Goal: Use online tool/utility: Use online tool/utility

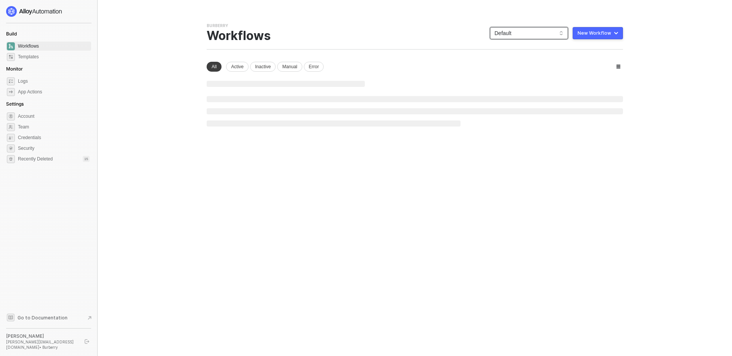
click at [518, 36] on span "Default" at bounding box center [528, 32] width 69 height 11
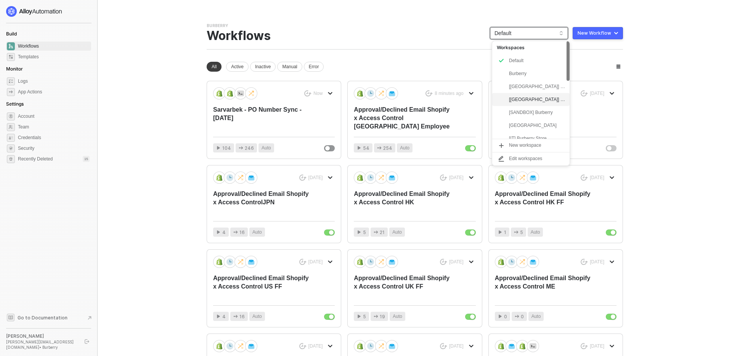
click at [519, 101] on div "[UK] Burberry" at bounding box center [537, 99] width 56 height 9
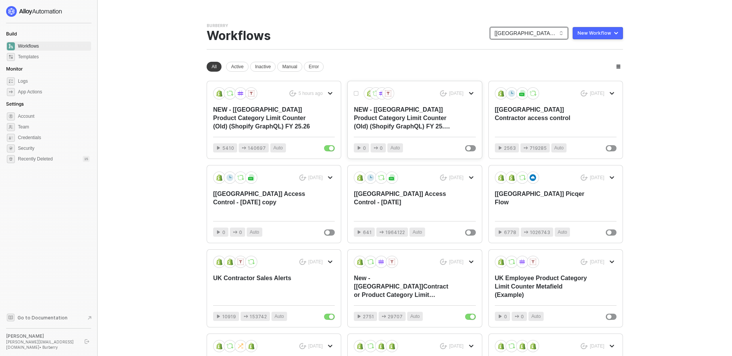
click at [471, 95] on icon "icon-arrow-down" at bounding box center [471, 93] width 5 height 5
click at [433, 117] on div "NEW - [[GEOGRAPHIC_DATA]] Product Category Limit Counter (Old) (Shopify GraphQL…" at bounding box center [402, 118] width 97 height 25
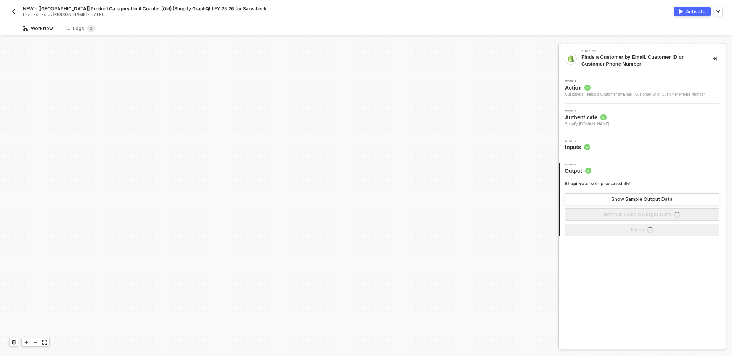
scroll to position [1988, 0]
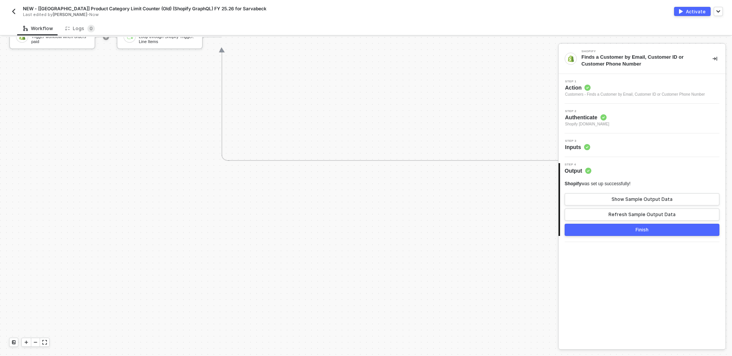
click at [13, 12] on img "button" at bounding box center [14, 11] width 6 height 6
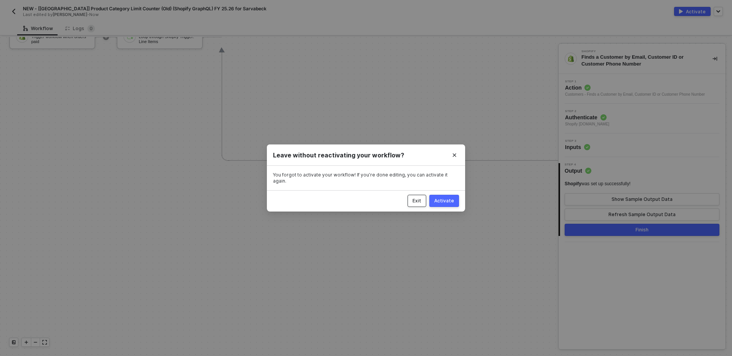
click at [421, 200] on div "Exit" at bounding box center [416, 201] width 9 height 6
